Goal: Task Accomplishment & Management: Manage account settings

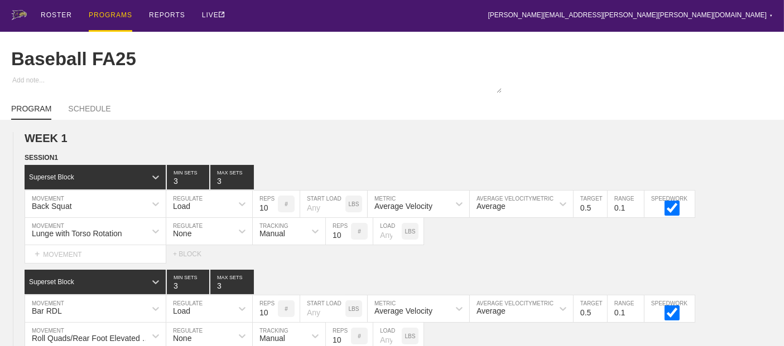
click at [98, 13] on div "PROGRAMS" at bounding box center [110, 16] width 43 height 32
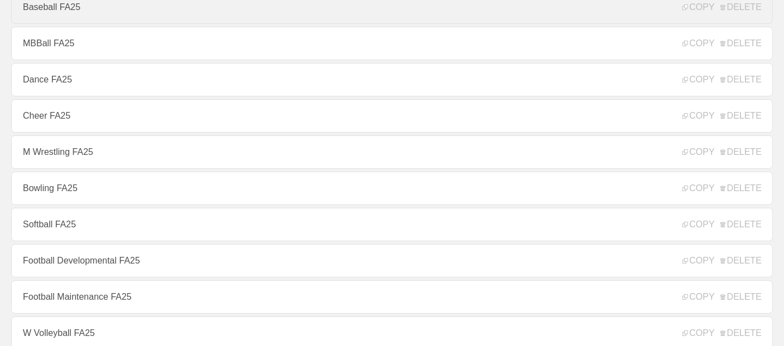
scroll to position [186, 0]
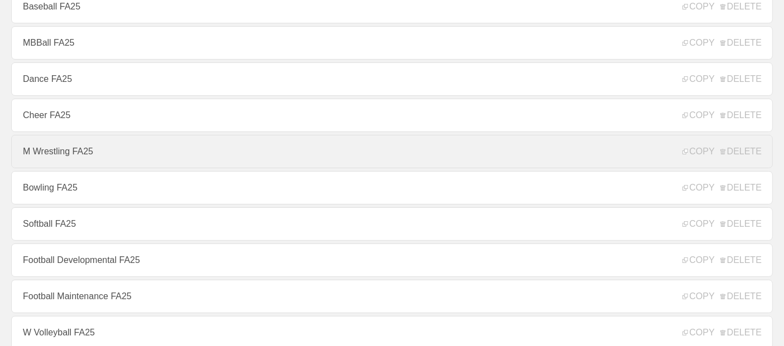
click at [64, 156] on link "M Wrestling FA25" at bounding box center [391, 151] width 761 height 33
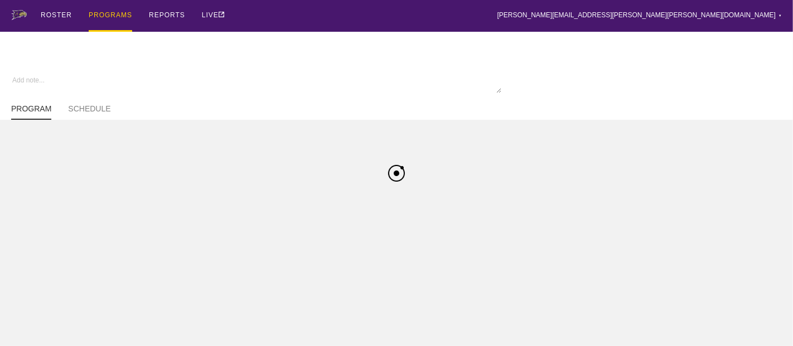
type textarea "x"
type input "M Wrestling FA25"
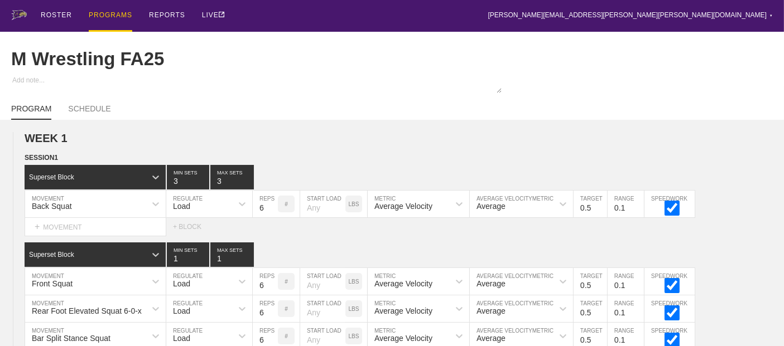
click at [103, 14] on div "PROGRAMS" at bounding box center [110, 16] width 43 height 32
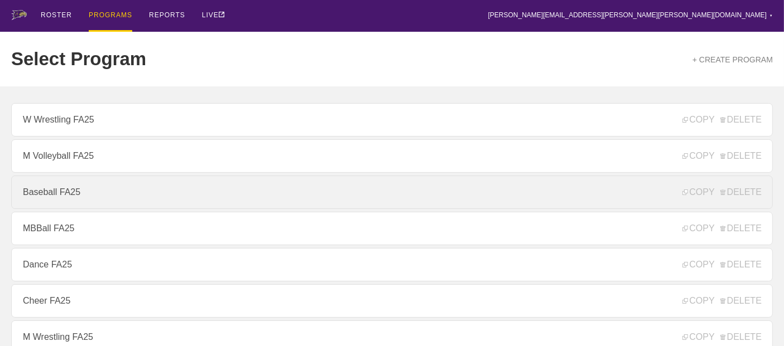
click at [41, 200] on link "Baseball FA25" at bounding box center [391, 192] width 761 height 33
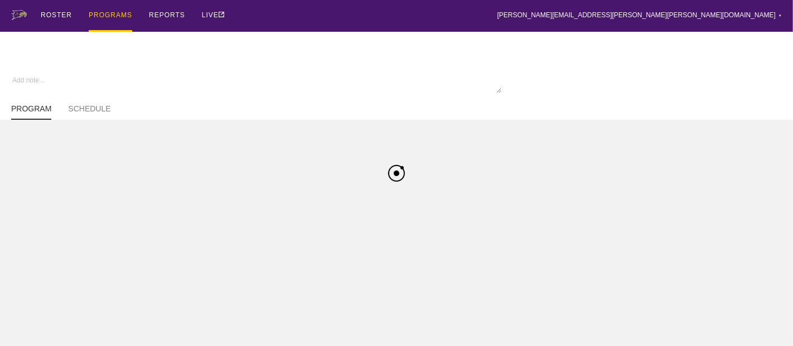
type textarea "x"
type input "Baseball FA25"
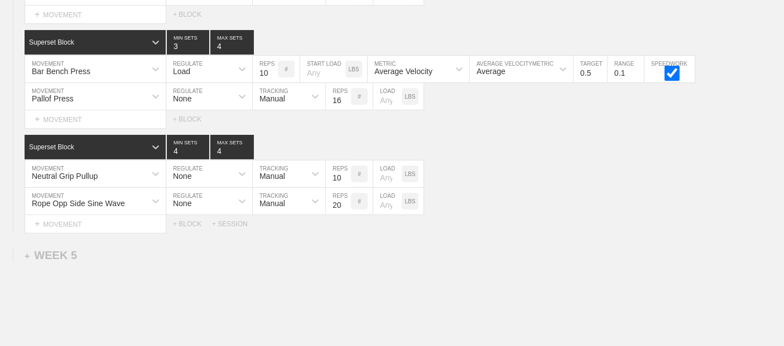
scroll to position [4564, 0]
